Goal: Use online tool/utility: Utilize a website feature to perform a specific function

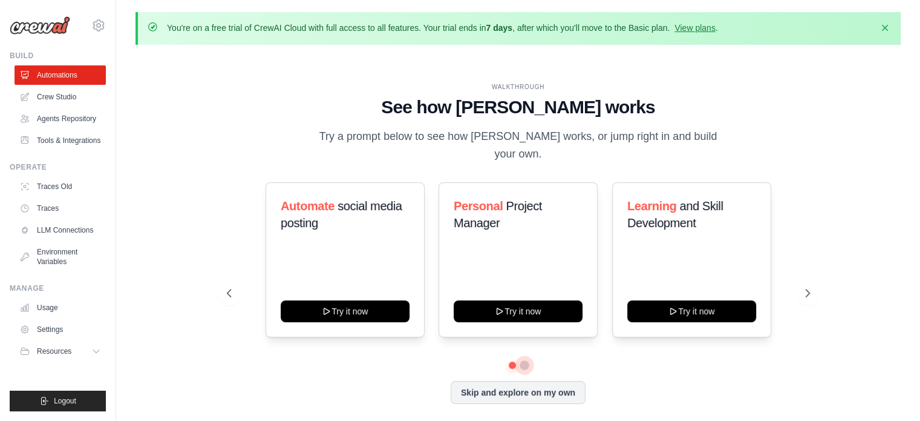
click at [526, 360] on button at bounding box center [525, 365] width 10 height 10
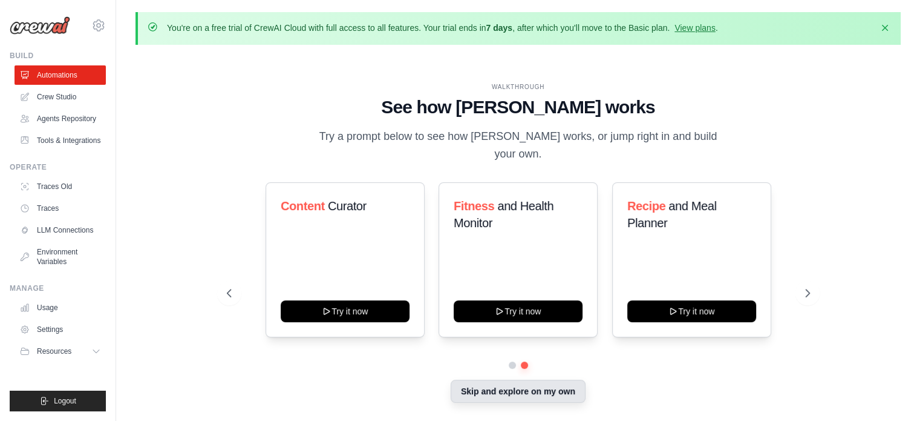
click at [537, 383] on button "Skip and explore on my own" at bounding box center [518, 390] width 135 height 23
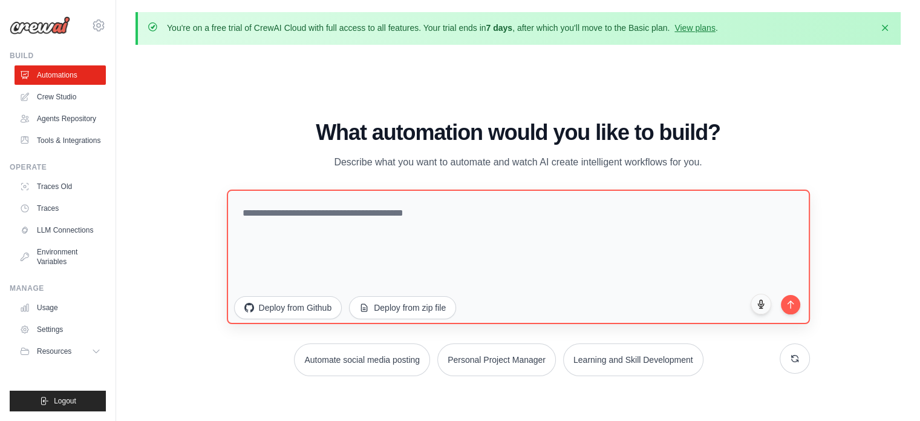
scroll to position [42, 0]
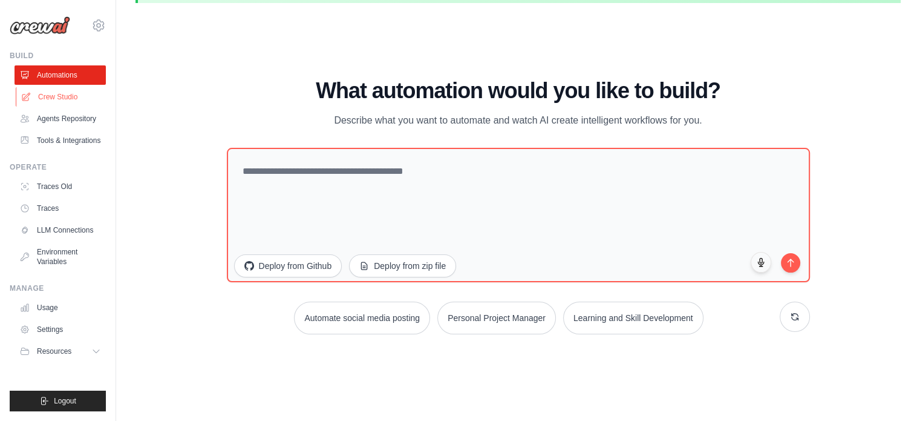
click at [58, 98] on link "Crew Studio" at bounding box center [61, 96] width 91 height 19
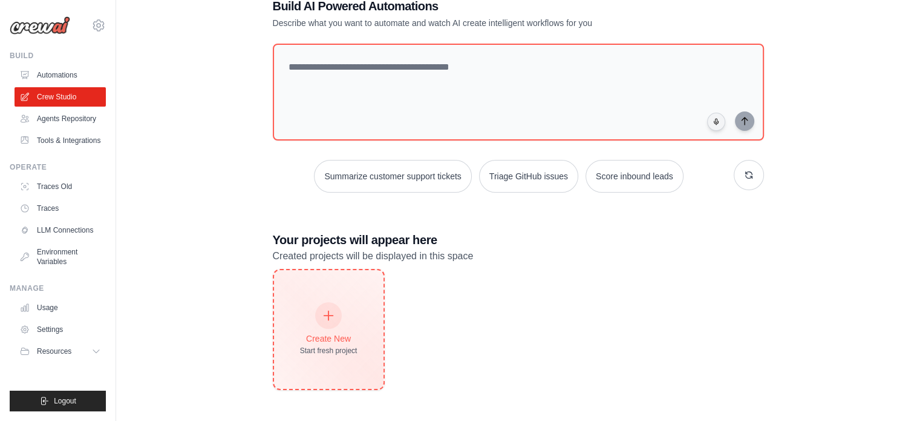
click at [354, 311] on div "Create New Start fresh project" at bounding box center [328, 329] width 57 height 52
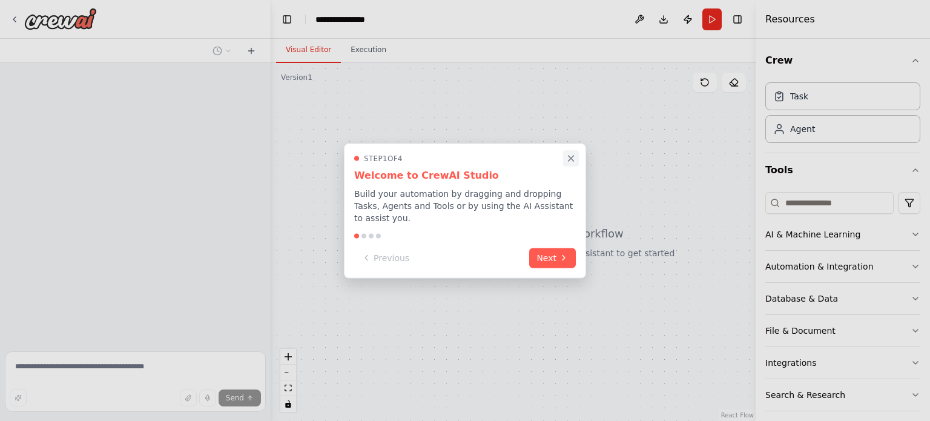
click at [570, 163] on icon "Close walkthrough" at bounding box center [570, 157] width 11 height 11
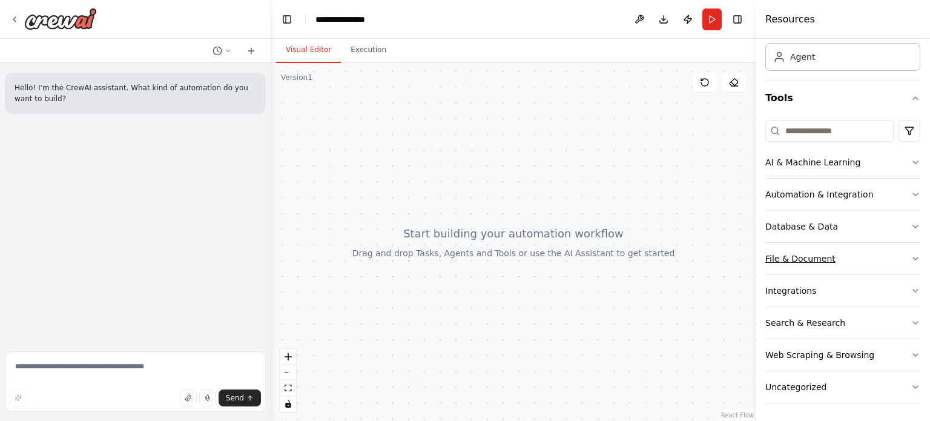
scroll to position [4, 0]
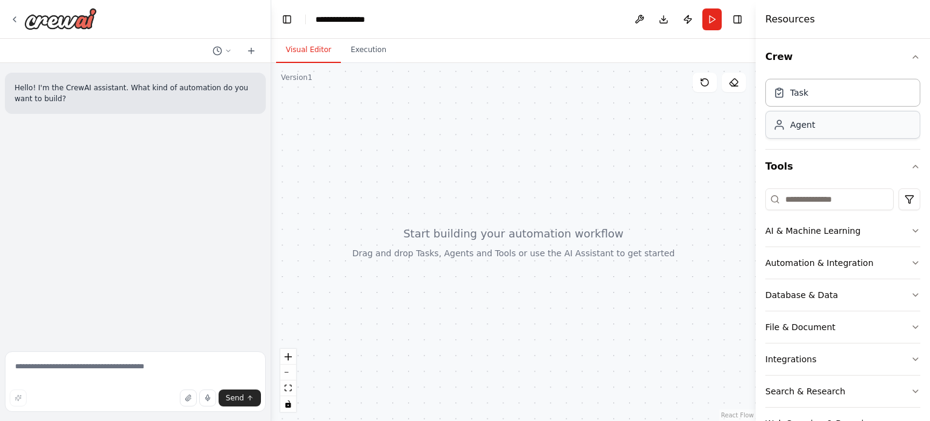
click at [800, 129] on div "Agent" at bounding box center [802, 125] width 25 height 12
click at [696, 143] on div at bounding box center [513, 242] width 484 height 358
